Goal: Task Accomplishment & Management: Complete application form

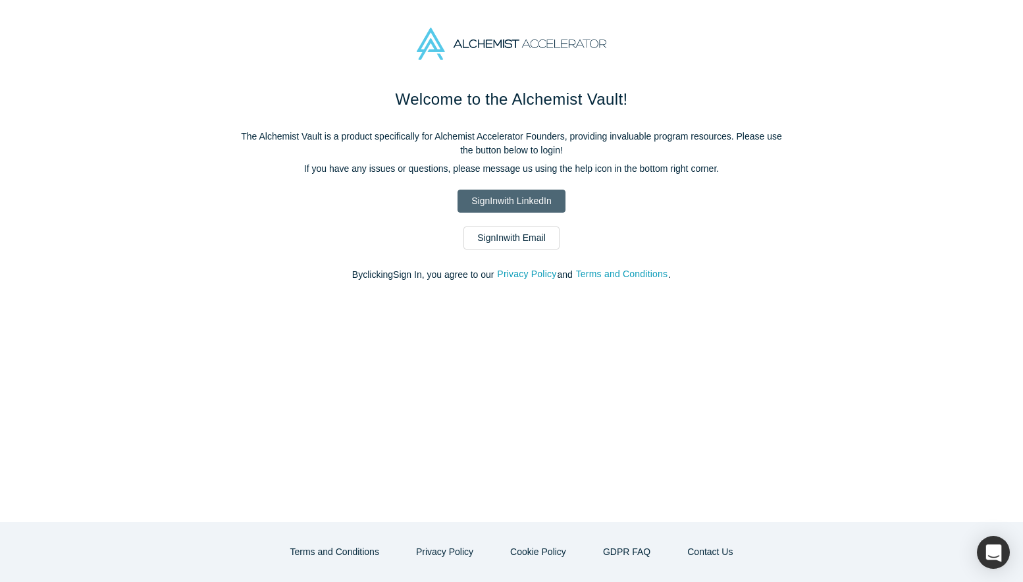
click at [528, 209] on link "Sign In with LinkedIn" at bounding box center [511, 201] width 107 height 23
click at [504, 207] on link "Sign In with LinkedIn" at bounding box center [511, 201] width 107 height 23
click at [516, 209] on link "Sign In with LinkedIn" at bounding box center [511, 201] width 107 height 23
click at [499, 208] on link "Sign In with LinkedIn" at bounding box center [511, 201] width 107 height 23
click at [530, 238] on link "Sign In with Email" at bounding box center [512, 238] width 96 height 23
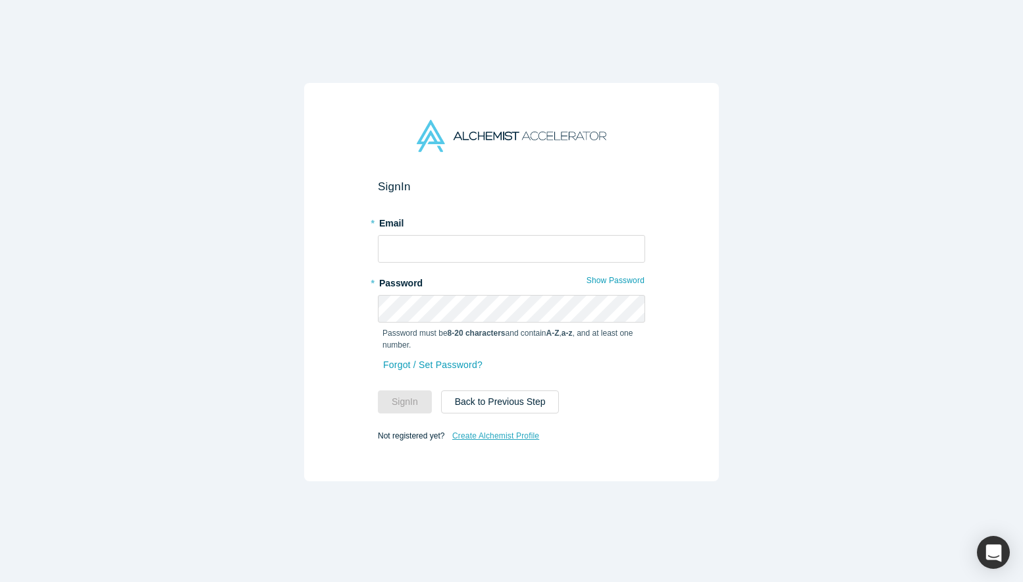
click at [502, 439] on link "Create Alchemist Profile" at bounding box center [496, 435] width 88 height 17
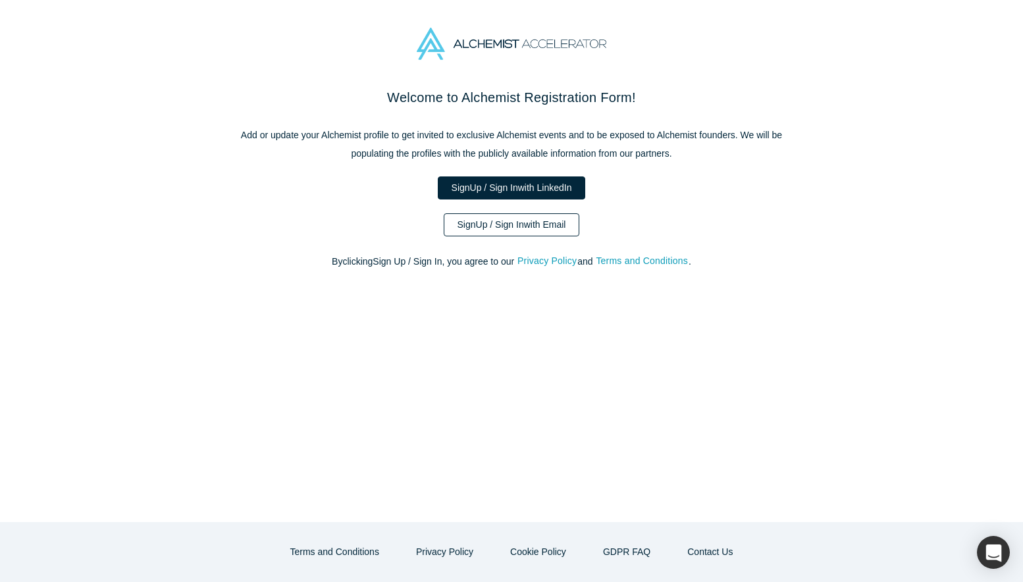
click at [512, 223] on link "Sign Up / Sign In with Email" at bounding box center [512, 224] width 136 height 23
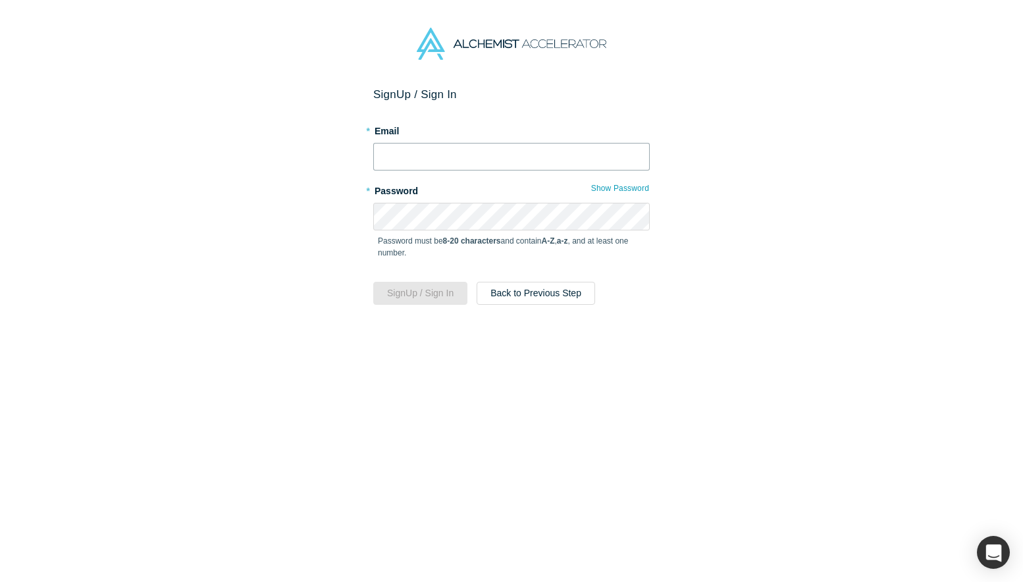
click at [463, 163] on input "text" at bounding box center [511, 157] width 277 height 28
type input "mustafakemal@live.com"
click at [745, 298] on div "Sign Up / Sign In * Email mustafakemal@live.com * Password Show Password Passwo…" at bounding box center [511, 335] width 1023 height 495
